Goal: Task Accomplishment & Management: Manage account settings

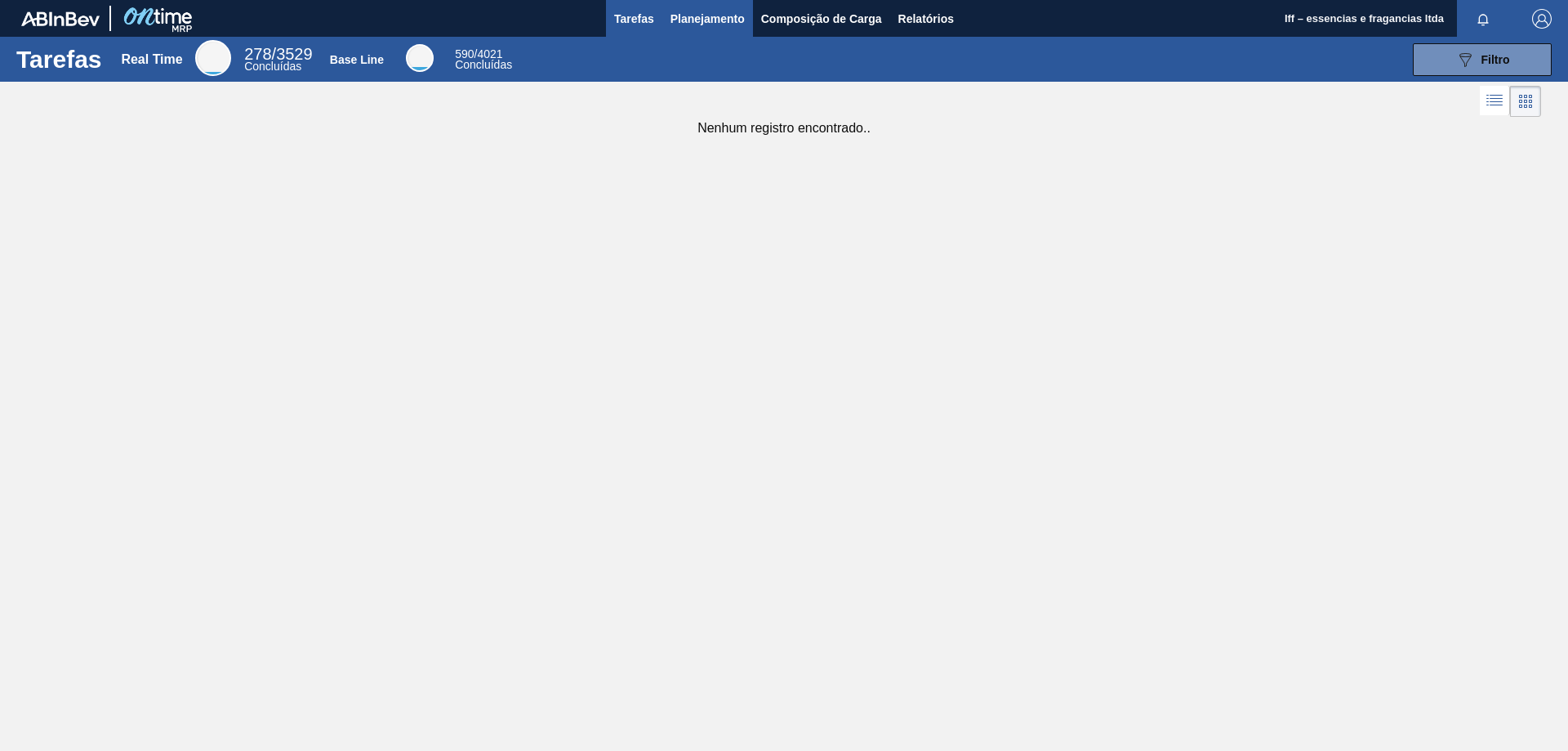
click at [726, 2] on button "Planejamento" at bounding box center [707, 18] width 91 height 36
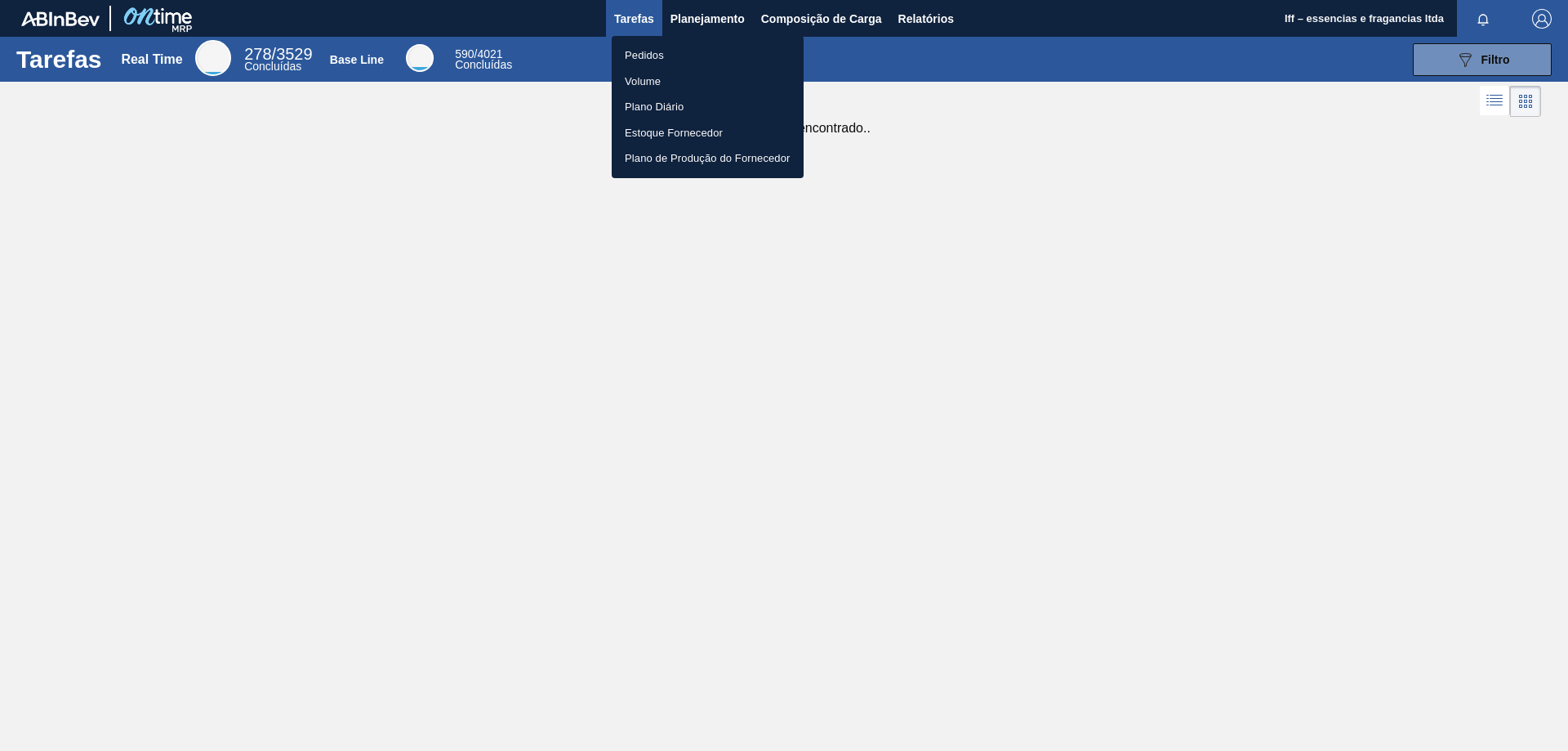
click at [641, 51] on li "Pedidos" at bounding box center [707, 56] width 192 height 26
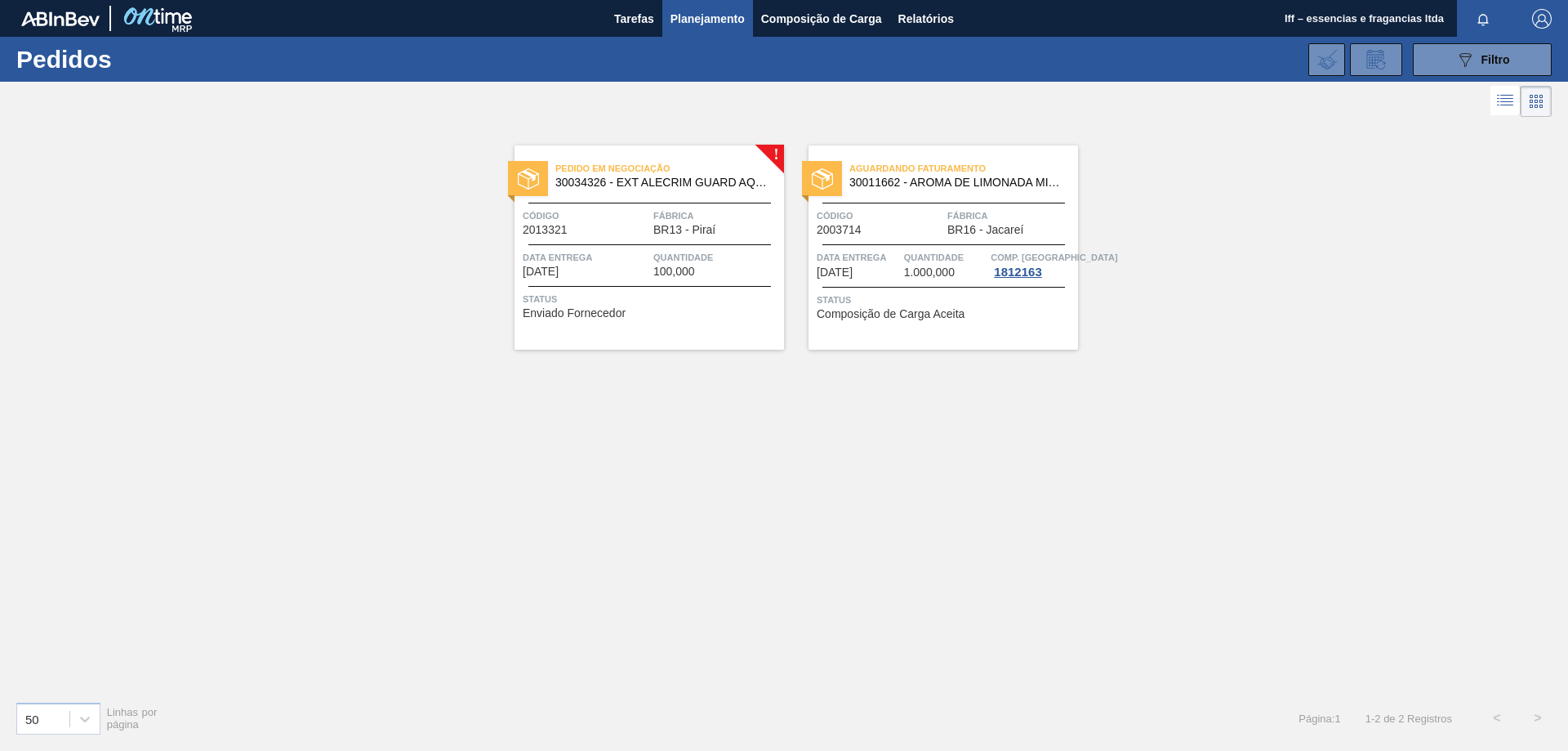
click at [670, 265] on span "100,000" at bounding box center [674, 271] width 42 height 12
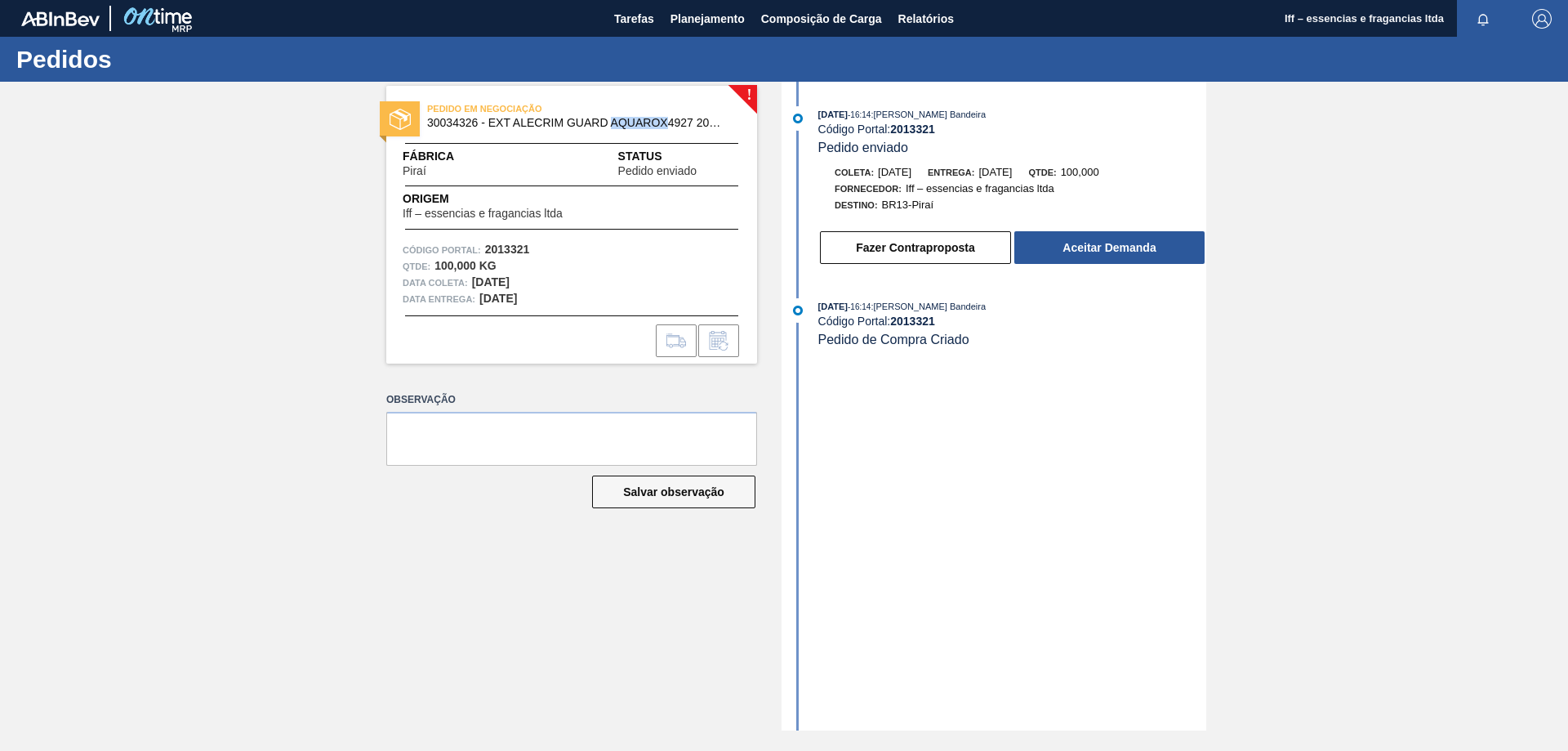
drag, startPoint x: 668, startPoint y: 127, endPoint x: 611, endPoint y: 127, distance: 57.0
click at [611, 127] on span "30034326 - EXT ALECRIM GUARD AQUAROX4927 20KG" at bounding box center [576, 123] width 296 height 12
copy span "AQUAROX"
click at [694, 124] on span "30034326 - EXT ALECRIM GUARD AQUAROX4927 20KG" at bounding box center [576, 123] width 296 height 12
drag, startPoint x: 429, startPoint y: 121, endPoint x: 694, endPoint y: 127, distance: 265.1
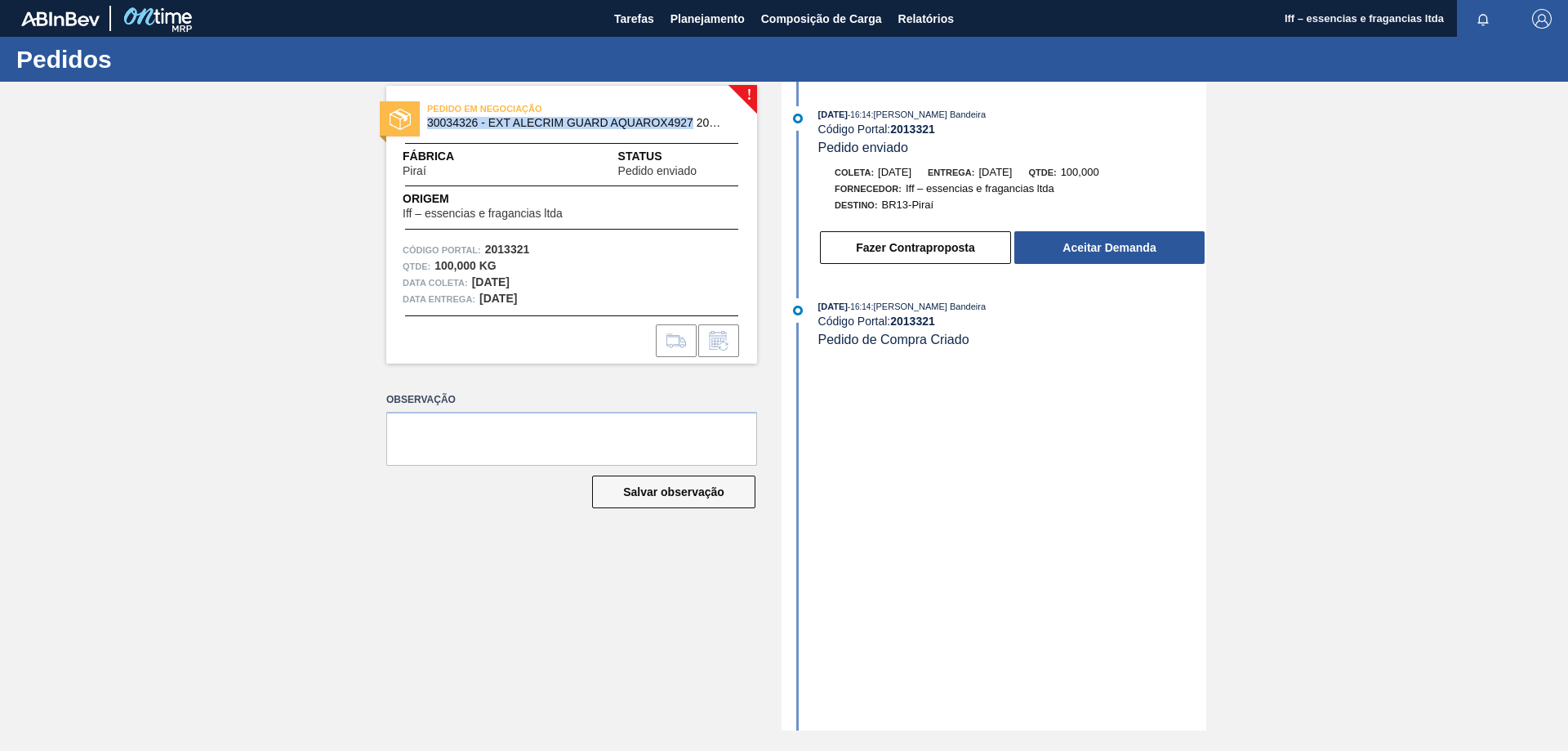
click at [694, 127] on span "30034326 - EXT ALECRIM GUARD AQUAROX4927 20KG" at bounding box center [576, 123] width 296 height 12
copy span "30034326 - EXT ALECRIM GUARD AQUAROX4927"
click at [640, 442] on textarea at bounding box center [572, 439] width 371 height 54
drag, startPoint x: 613, startPoint y: 121, endPoint x: 696, endPoint y: 121, distance: 83.0
click at [696, 121] on span "30034326 - EXT ALECRIM GUARD AQUAROX4927 20KG" at bounding box center [576, 123] width 296 height 12
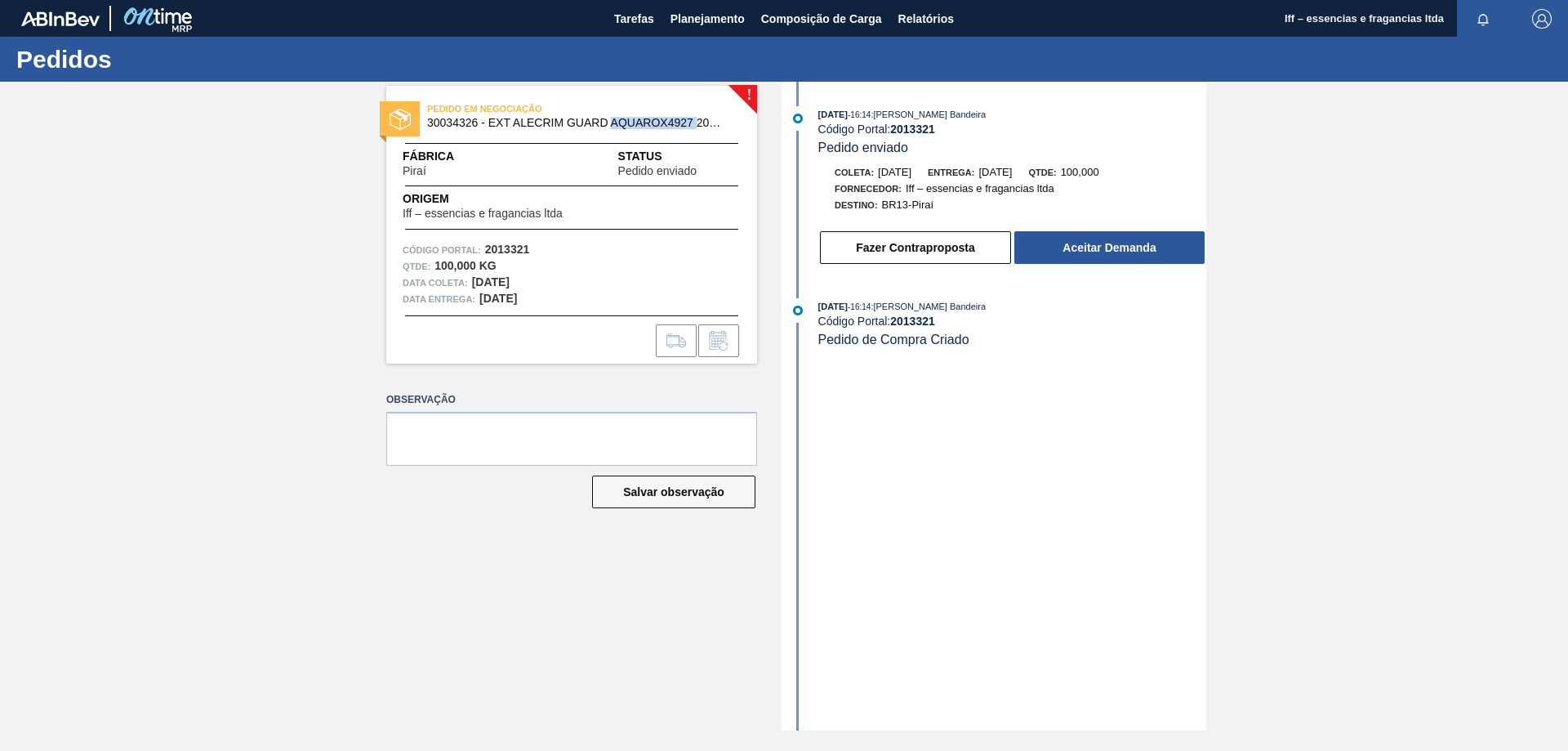
copy span "AQUAROX4927"
click at [473, 440] on textarea at bounding box center [572, 439] width 371 height 54
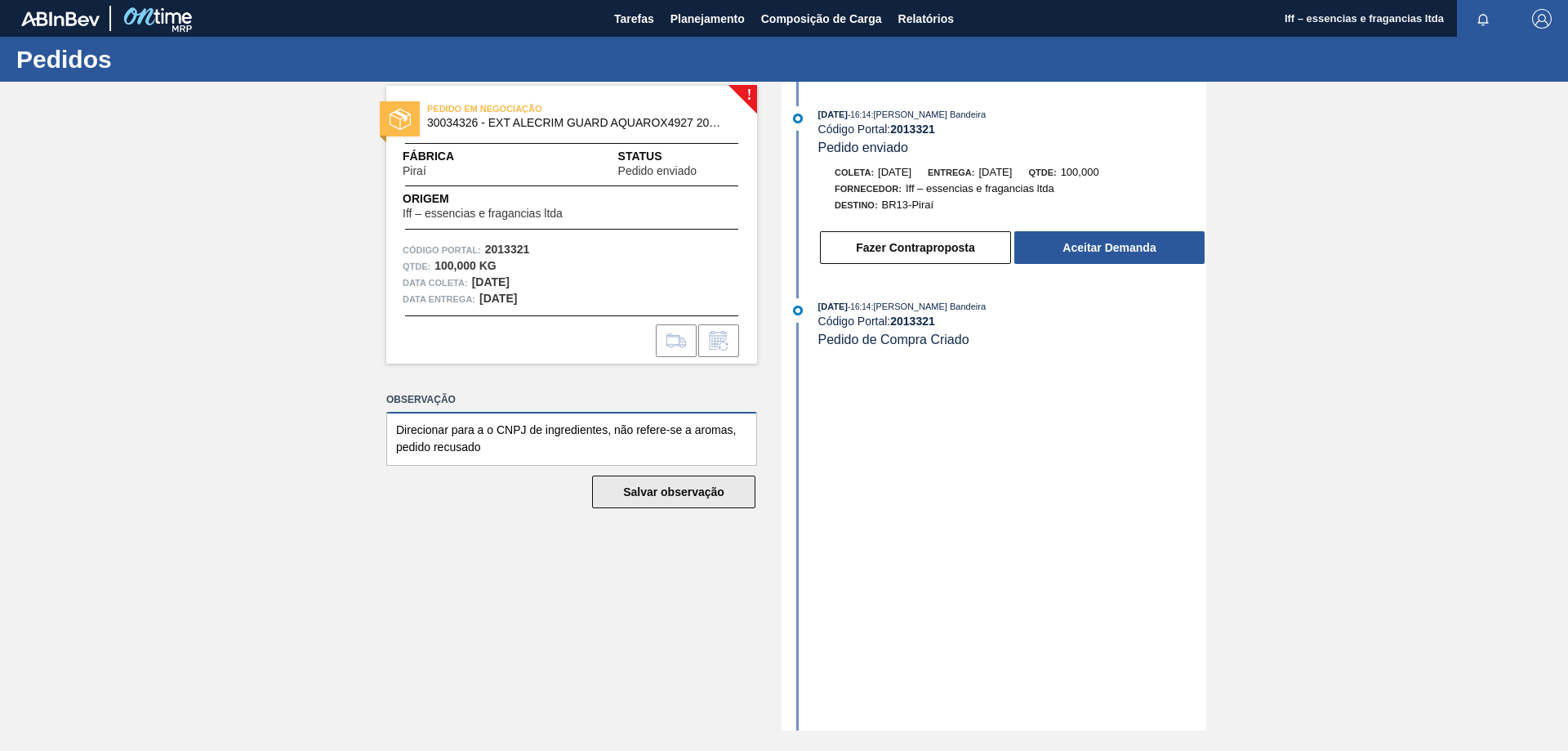
type textarea "Direcionar para a o CNPJ de ingredientes, não refere-se a aromas, pedido recusa…"
click at [629, 489] on button "Salvar observação" at bounding box center [673, 492] width 163 height 33
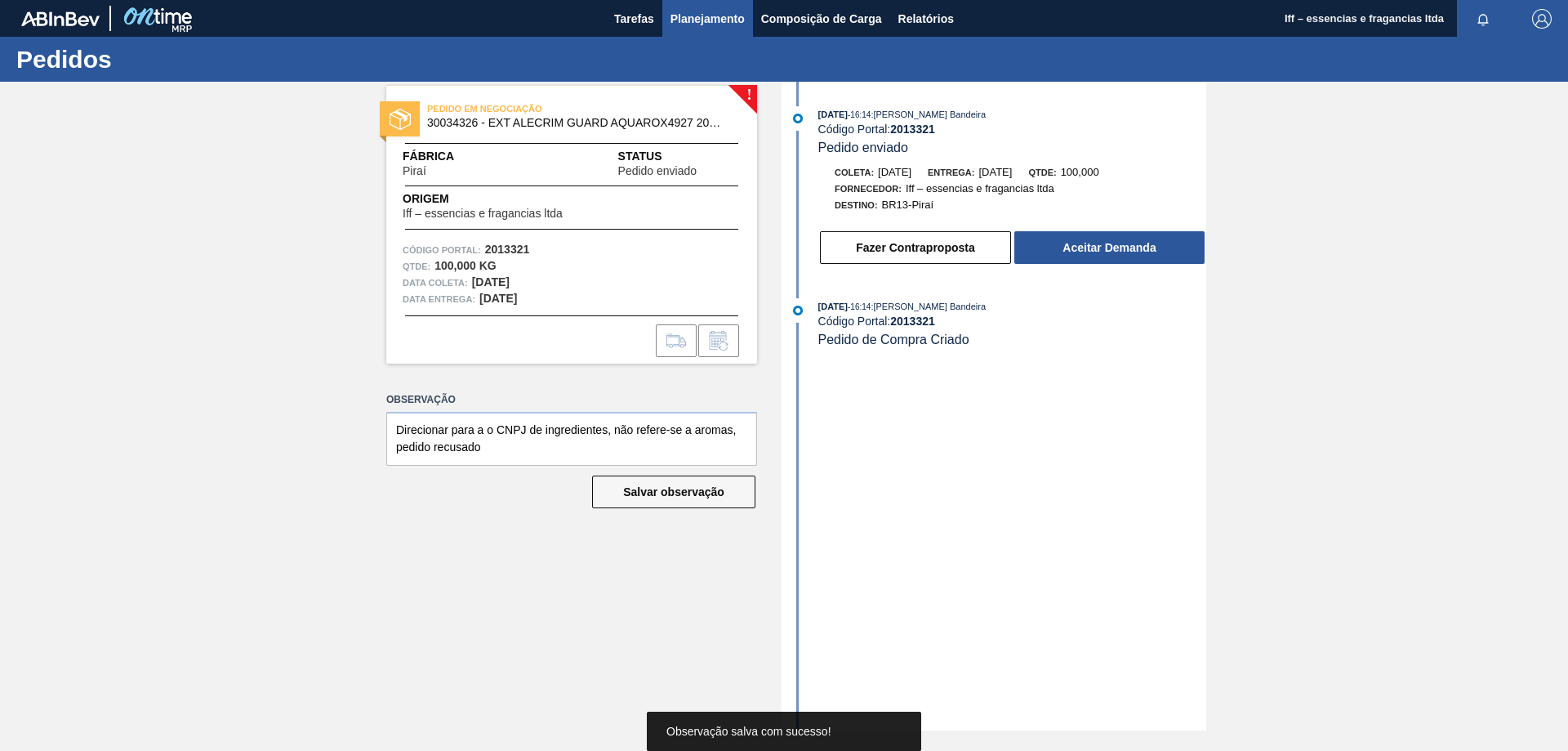
click at [714, 18] on span "Planejamento" at bounding box center [708, 18] width 75 height 20
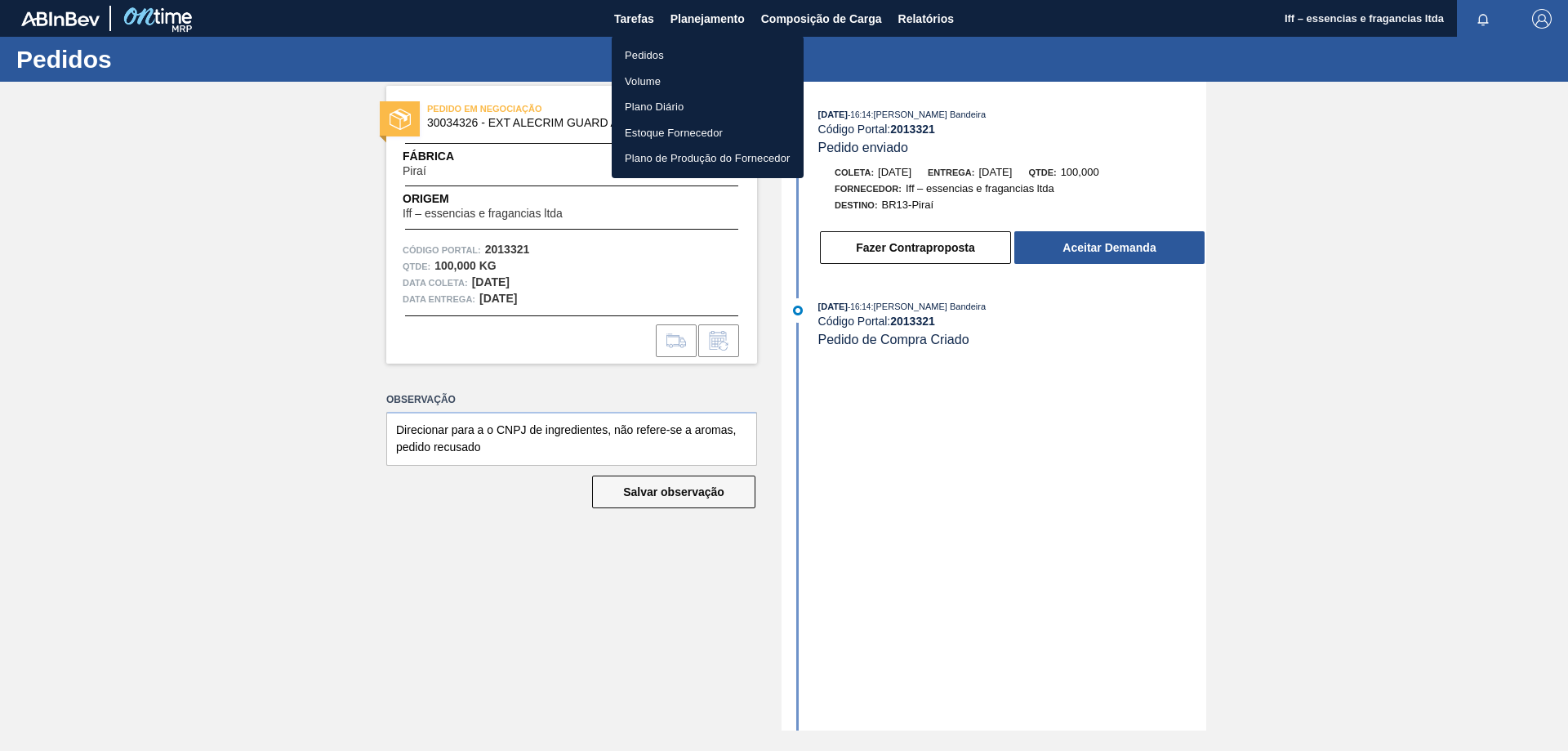
click at [651, 54] on li "Pedidos" at bounding box center [707, 56] width 192 height 26
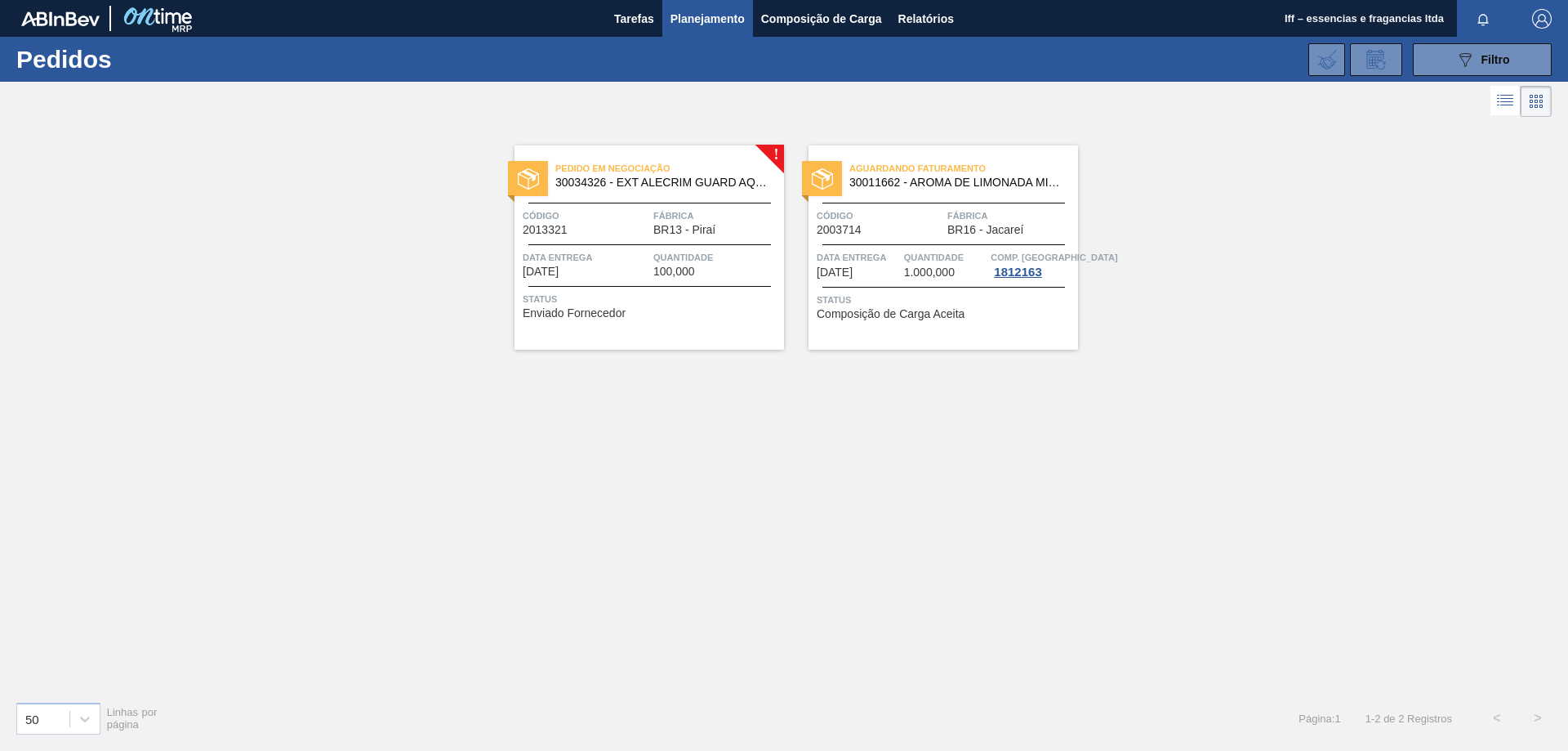
click at [677, 268] on span "100,000" at bounding box center [674, 271] width 42 height 12
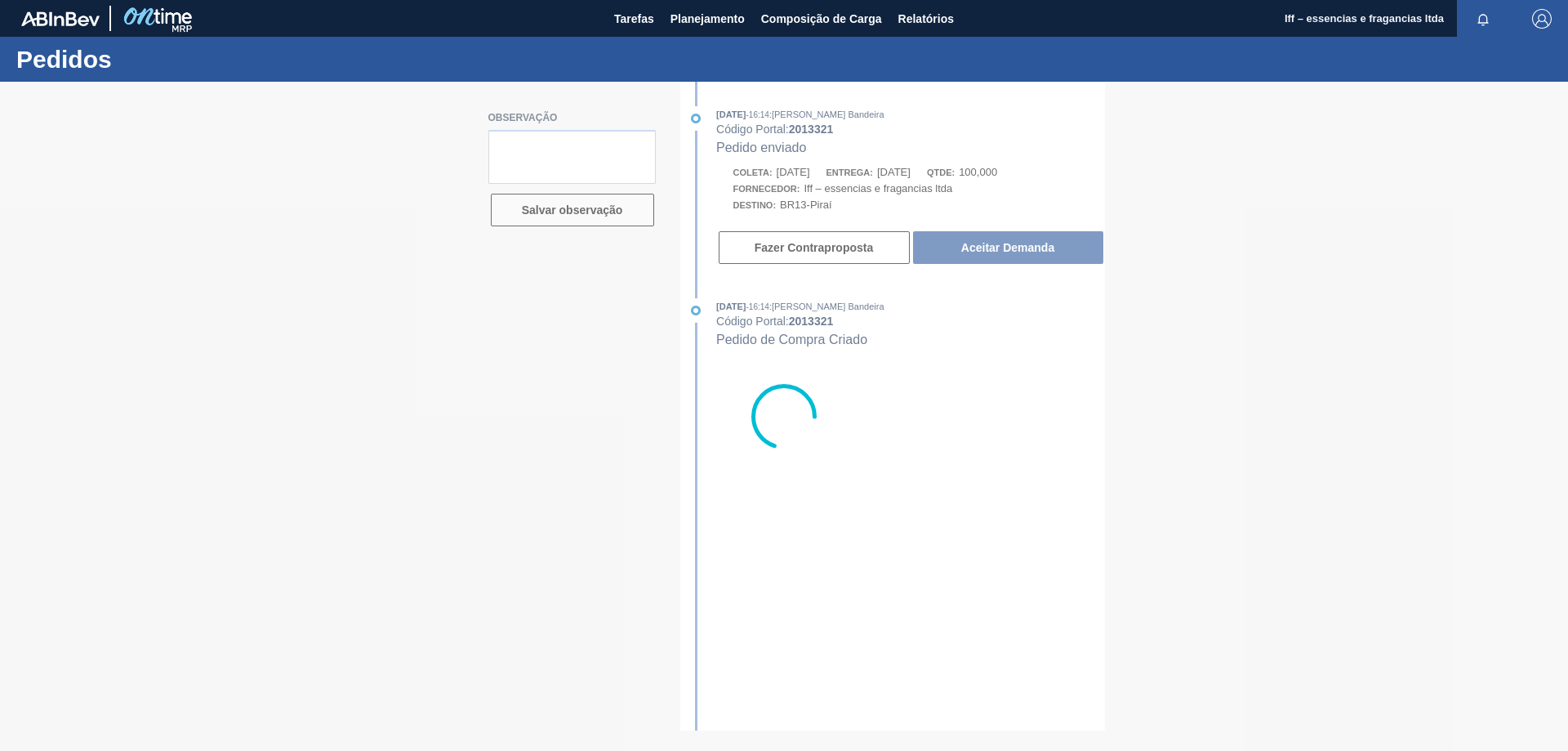
type textarea "Direcionar para a o CNPJ de ingredientes, não refere-se a aromas, pedido recusa…"
